Goal: Task Accomplishment & Management: Manage account settings

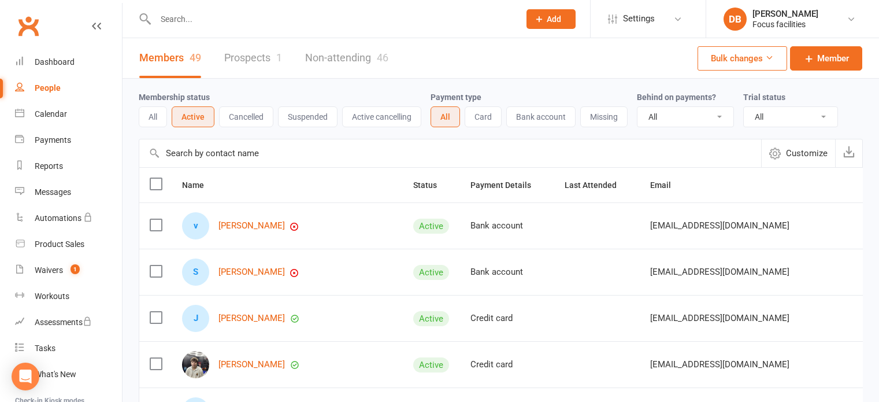
select select "100"
click at [316, 118] on button "Suspended" at bounding box center [308, 116] width 60 height 21
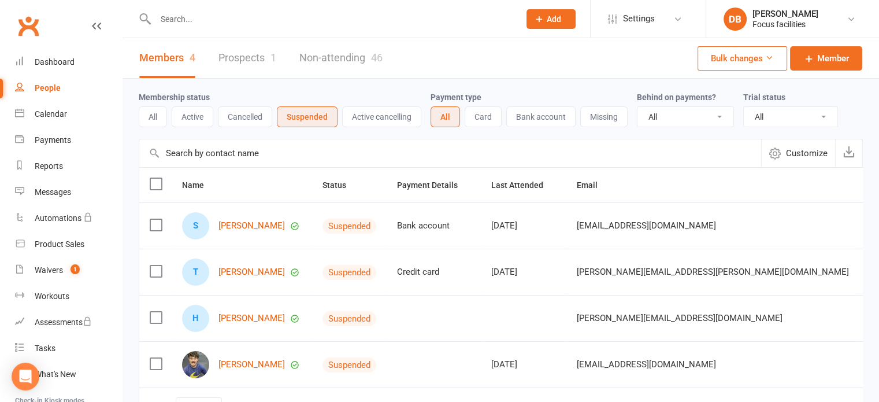
click at [162, 118] on button "All" at bounding box center [153, 116] width 28 height 21
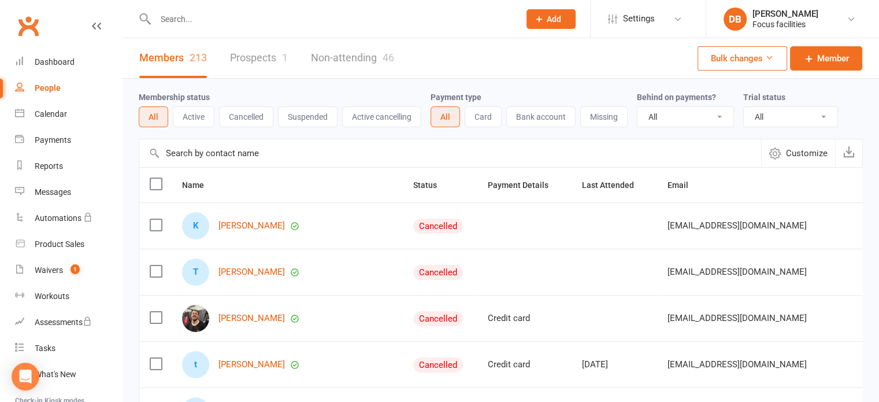
click at [157, 187] on label at bounding box center [156, 184] width 12 height 12
click at [157, 178] on input "checkbox" at bounding box center [156, 178] width 12 height 0
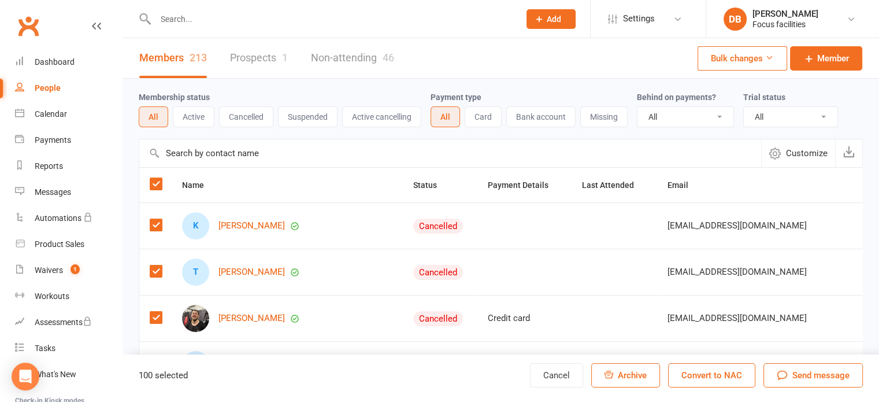
click at [732, 63] on button "Bulk changes" at bounding box center [742, 58] width 90 height 24
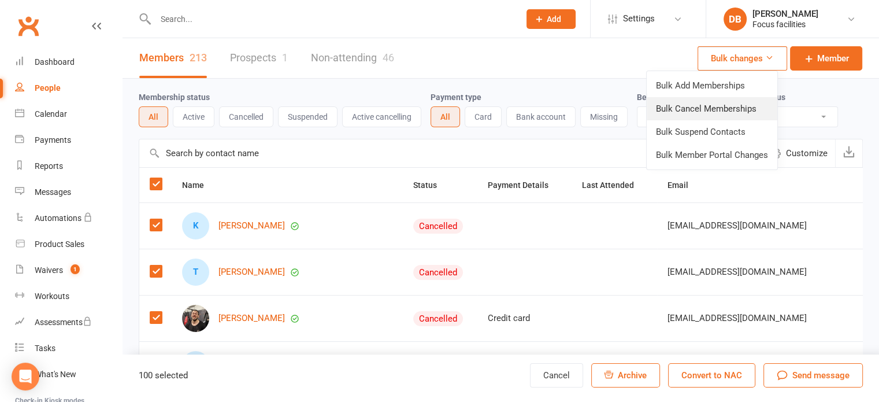
click at [738, 112] on link "Bulk Cancel Memberships" at bounding box center [711, 108] width 131 height 23
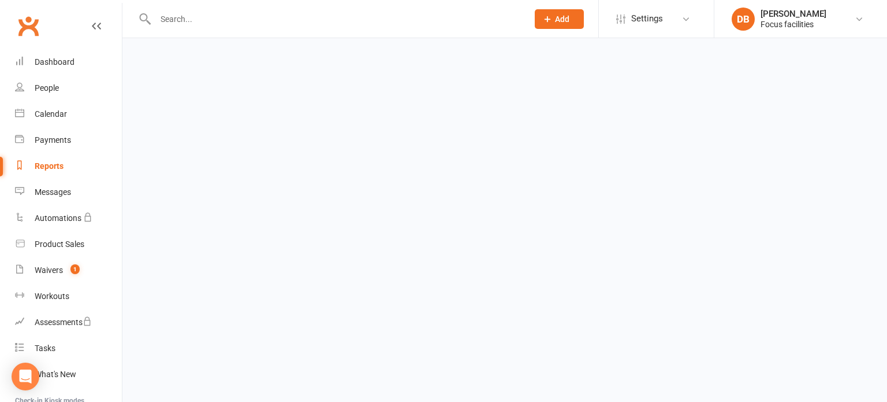
select select "false"
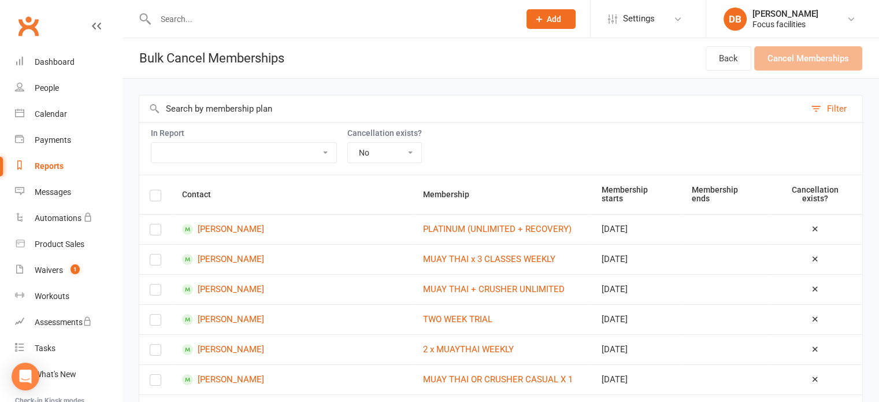
click at [492, 118] on input "text" at bounding box center [472, 108] width 666 height 27
click at [21, 85] on icon at bounding box center [19, 86] width 9 height 9
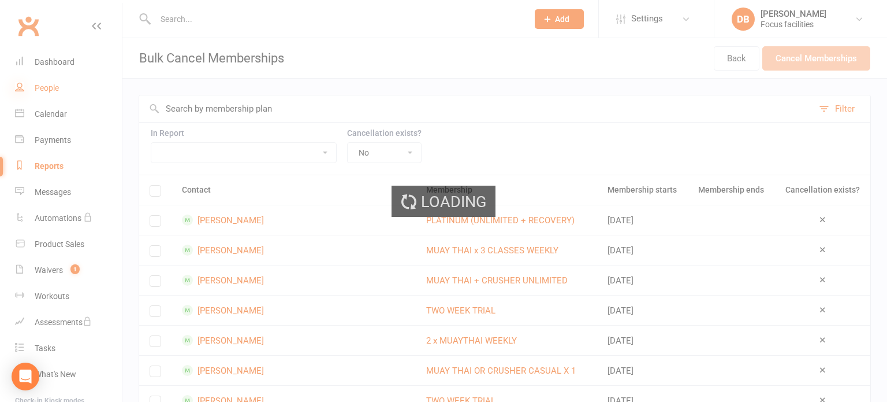
select select "100"
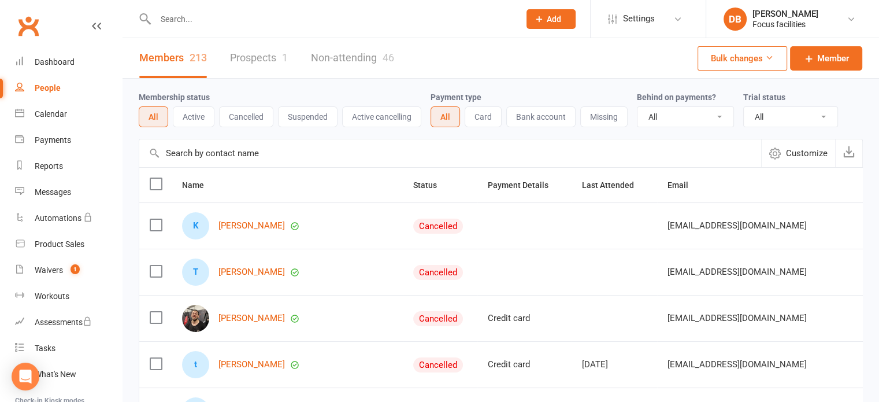
click at [347, 102] on div "Membership status All Active Cancelled Suspended Active cancelling" at bounding box center [285, 108] width 292 height 37
drag, startPoint x: 719, startPoint y: 60, endPoint x: 724, endPoint y: 53, distance: 9.0
click at [724, 53] on button "Bulk changes" at bounding box center [742, 58] width 90 height 24
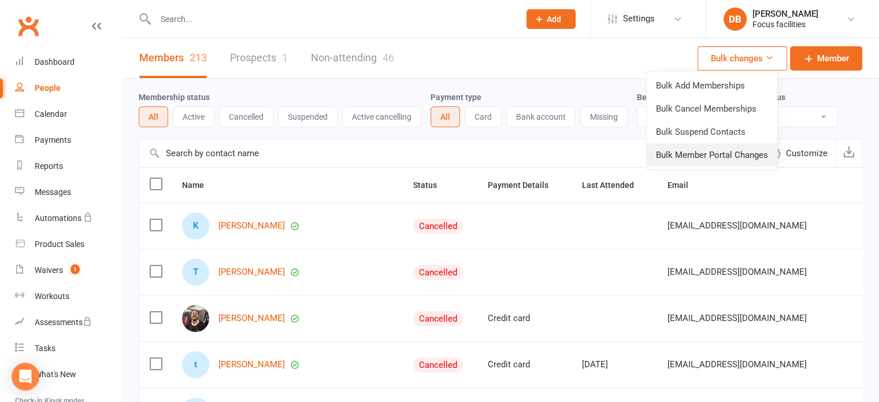
click at [711, 155] on link "Bulk Member Portal Changes" at bounding box center [711, 154] width 131 height 23
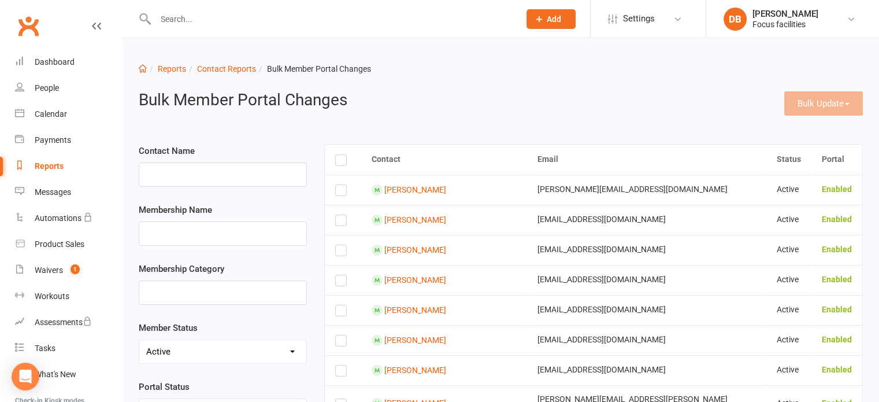
click at [343, 162] on label "Select" at bounding box center [343, 162] width 16 height 0
click at [343, 155] on input "Select" at bounding box center [339, 155] width 8 height 0
click at [341, 165] on th "Select" at bounding box center [343, 158] width 36 height 29
click at [341, 162] on label "Select" at bounding box center [343, 162] width 16 height 0
click at [341, 155] on input "Select" at bounding box center [339, 155] width 8 height 0
